Goal: Answer question/provide support

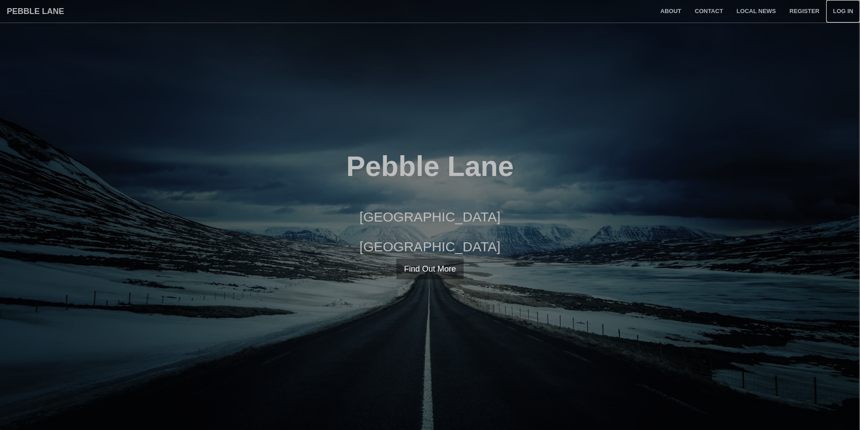
click at [848, 12] on link "Log in" at bounding box center [843, 11] width 34 height 23
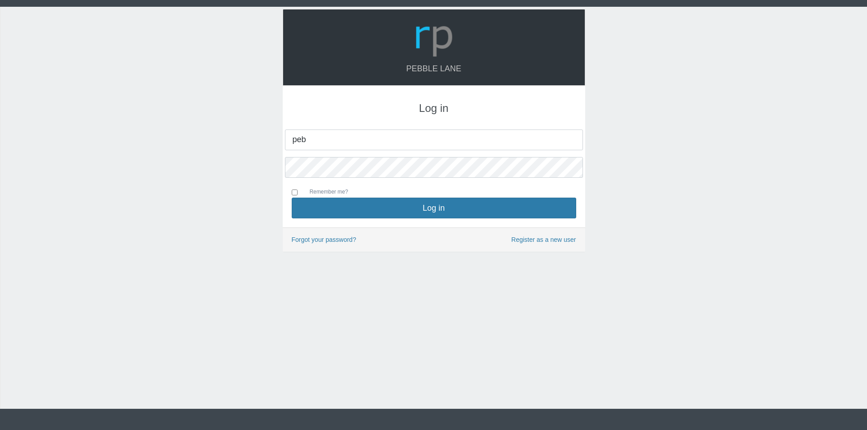
type input "[EMAIL_ADDRESS][DOMAIN_NAME]"
click at [292, 198] on button "Log in" at bounding box center [434, 208] width 285 height 21
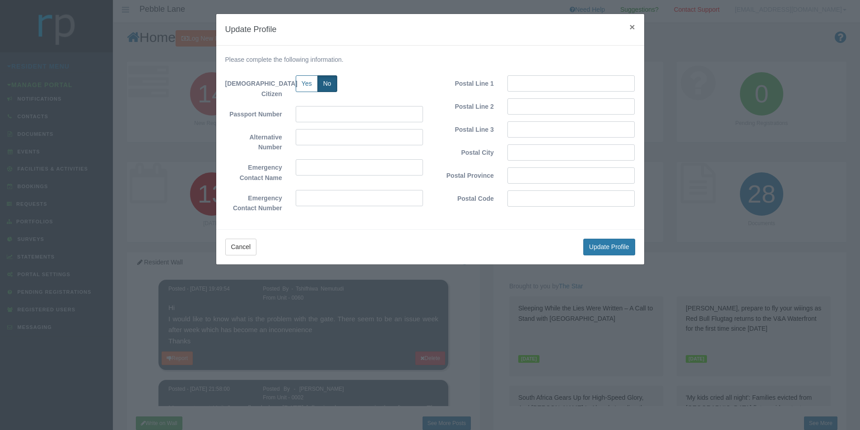
click at [630, 28] on span "×" at bounding box center [632, 27] width 5 height 10
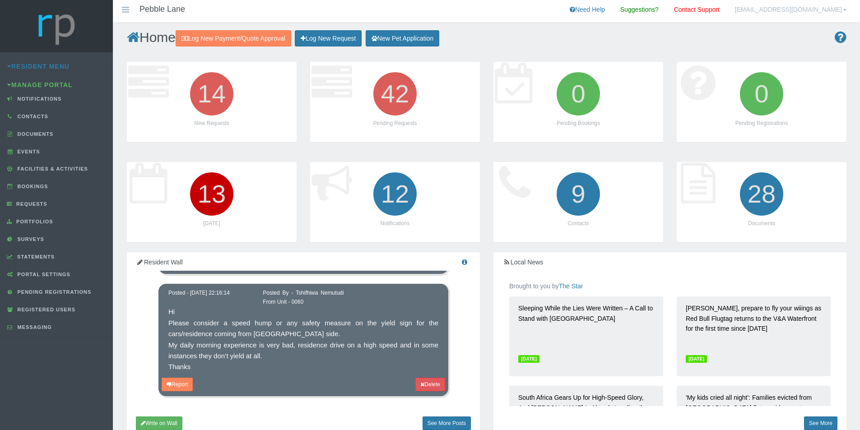
scroll to position [361, 0]
click at [33, 205] on span "Requests" at bounding box center [30, 203] width 33 height 5
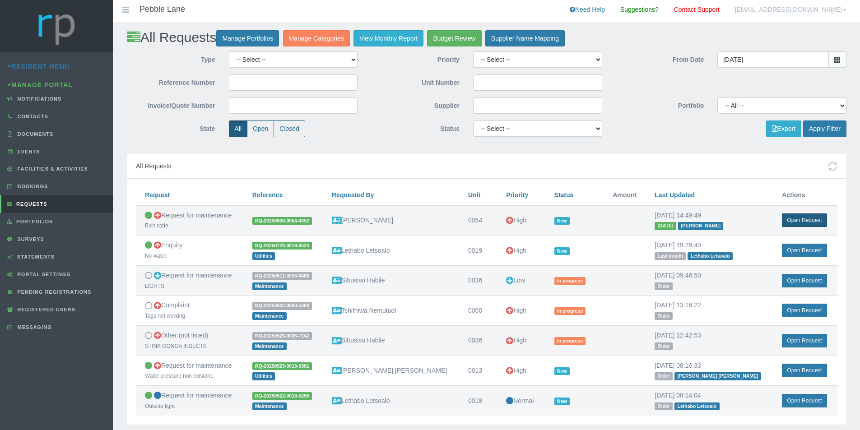
click at [798, 219] on link "Open Request" at bounding box center [804, 221] width 45 height 14
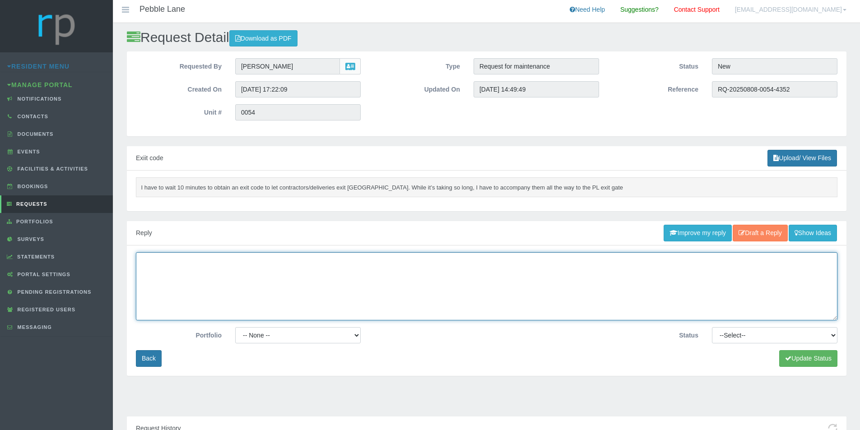
click at [201, 262] on textarea at bounding box center [487, 286] width 702 height 68
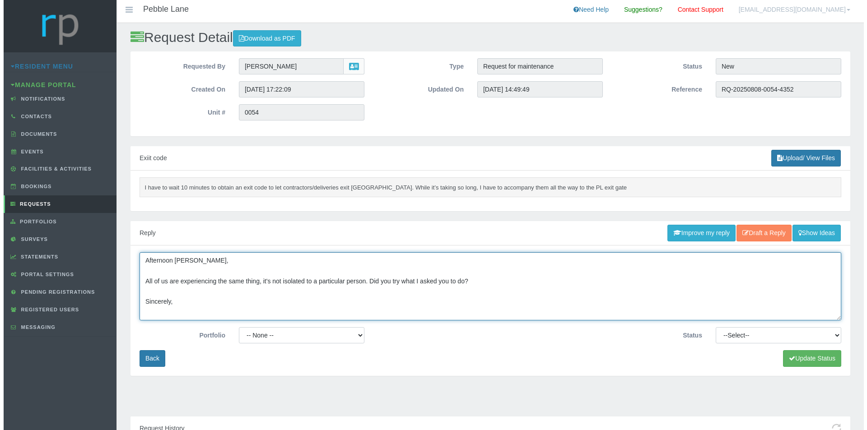
scroll to position [6, 0]
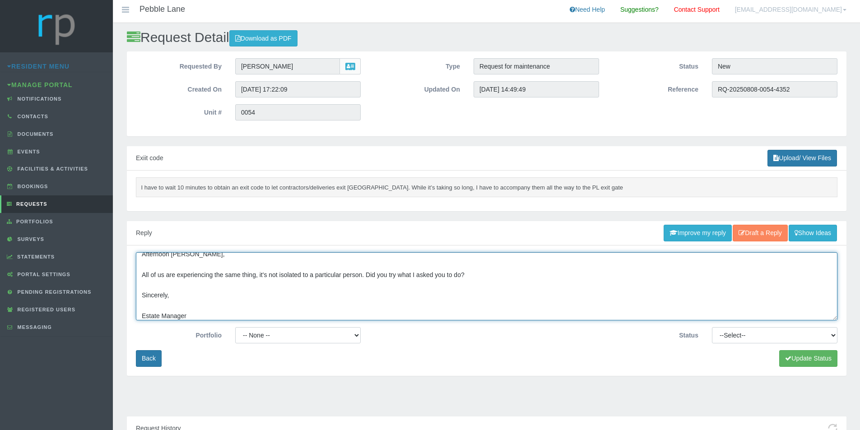
type textarea "Afternoon Barbara, All of us are experiencing the same thing, it's not isolated…"
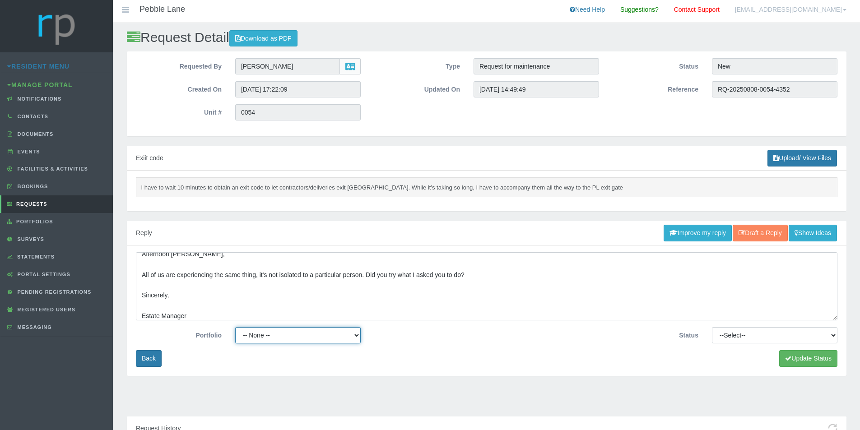
click at [343, 337] on select "-- None -- Compliance / Rules and Regulations Finance Maintenance Managing Agen…" at bounding box center [298, 335] width 126 height 16
select select "SECURITY"
click at [235, 327] on select "-- None -- Compliance / Rules and Regulations Finance Maintenance Managing Agen…" at bounding box center [298, 335] width 126 height 16
click at [813, 339] on select "--Select-- Approved Cancelled Completed Declined More information required New …" at bounding box center [775, 335] width 126 height 16
select select "MOREINFO"
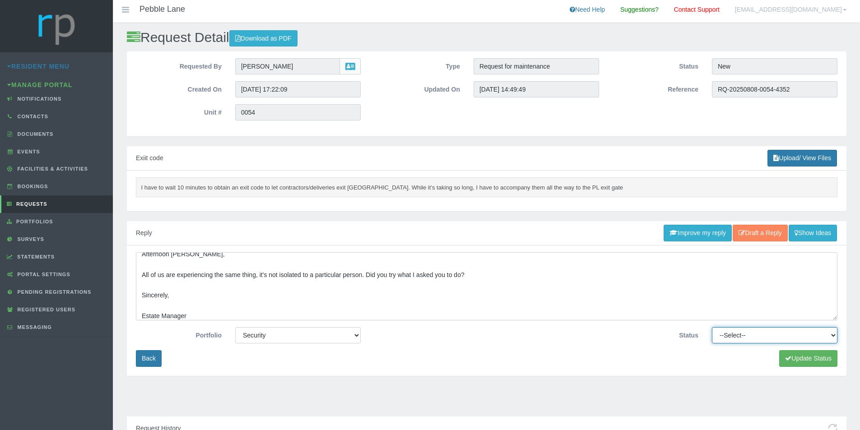
click at [712, 327] on select "--Select-- Approved Cancelled Completed Declined More information required New …" at bounding box center [775, 335] width 126 height 16
click at [796, 354] on button "Update Status" at bounding box center [808, 358] width 58 height 17
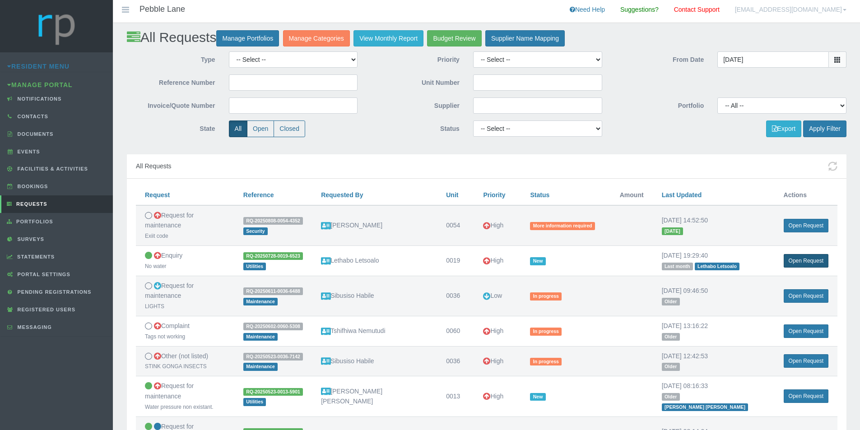
click at [799, 254] on link "Open Request" at bounding box center [806, 261] width 45 height 14
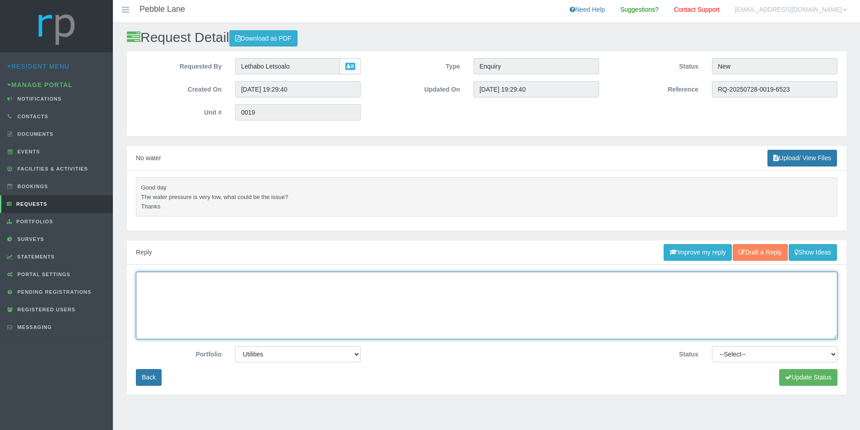
click at [302, 292] on textarea at bounding box center [487, 306] width 702 height 68
click at [302, 292] on textarea "Afternoon Lethabo, This was resolved the night it was reported. Sincerely, Esta…" at bounding box center [487, 306] width 702 height 68
click at [285, 297] on textarea "Afternoon Lethabo, This was resolved the night it was reported. Sincerely, Esta…" at bounding box center [487, 306] width 702 height 68
type textarea "Afternoon Lethabo, This was resolved the night it was reported. Ticket will be …"
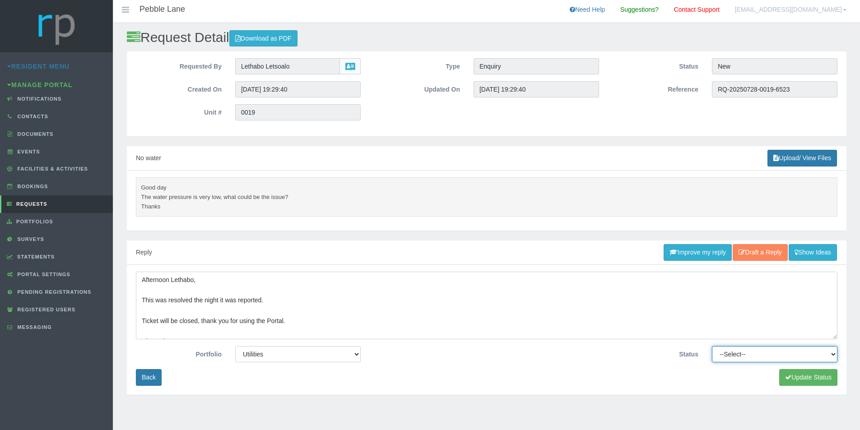
click at [763, 353] on select "--Select-- Approved Cancelled Completed Declined More information required New …" at bounding box center [775, 354] width 126 height 16
select select "COMPLETED"
click at [712, 346] on select "--Select-- Approved Cancelled Completed Declined More information required New …" at bounding box center [775, 354] width 126 height 16
click at [807, 380] on button "Update Status" at bounding box center [808, 377] width 58 height 17
